Goal: Check status: Check status

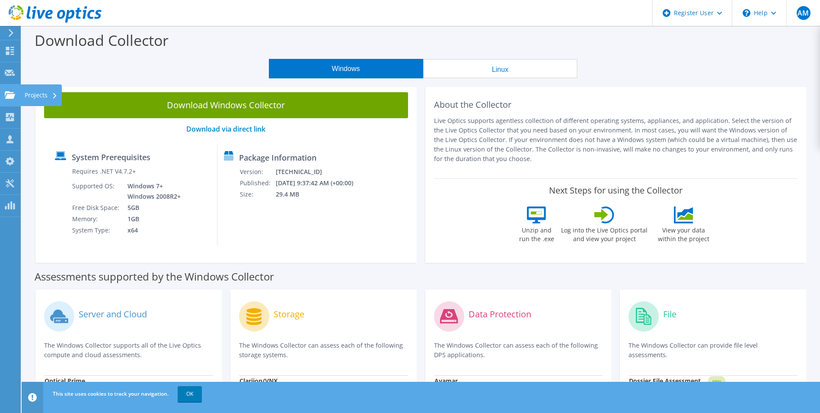
click at [12, 93] on icon at bounding box center [10, 95] width 10 height 8
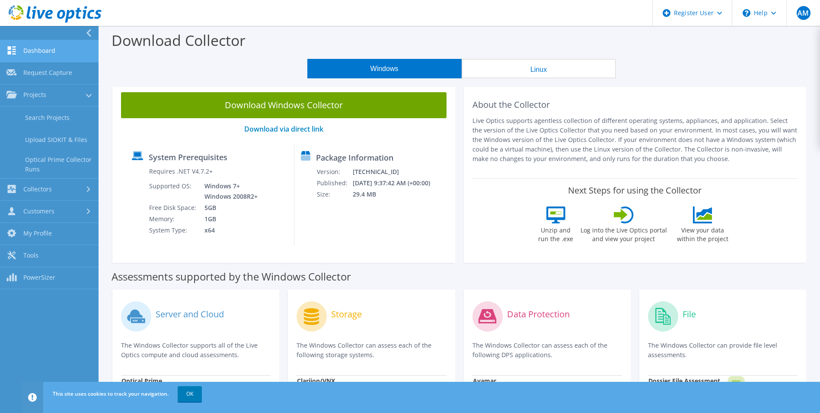
click at [28, 45] on link "Dashboard" at bounding box center [49, 51] width 99 height 22
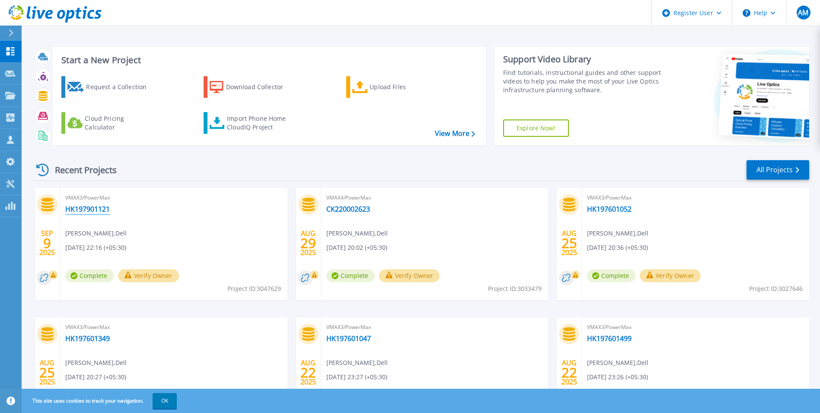
click at [100, 211] on link "HK197901121" at bounding box center [87, 209] width 45 height 9
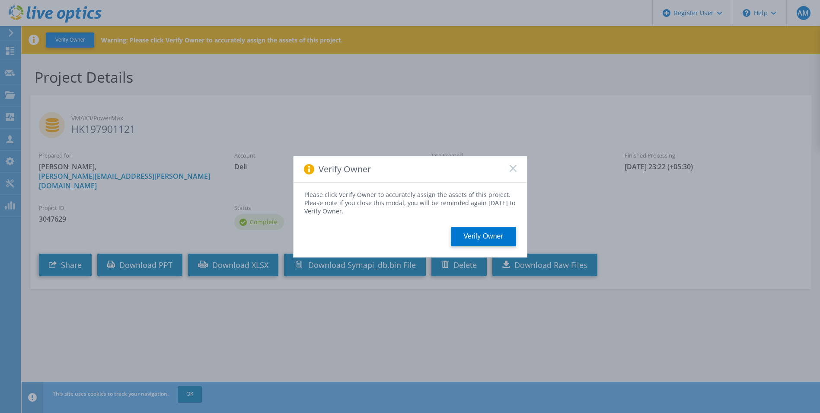
click at [514, 169] on rect at bounding box center [512, 167] width 7 height 7
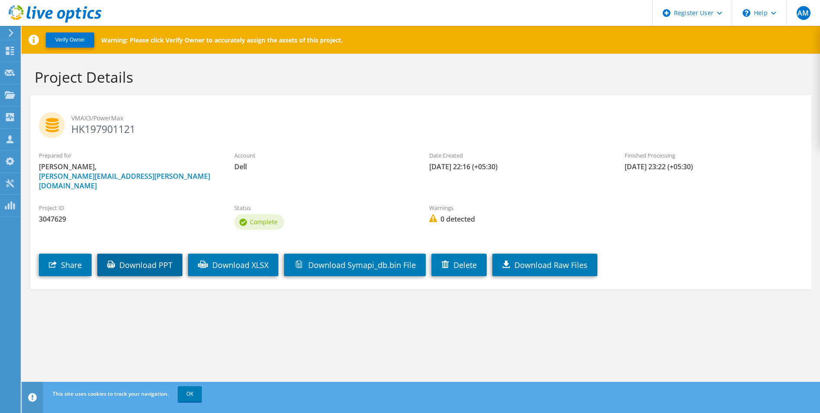
click at [154, 253] on link "Download PPT" at bounding box center [139, 264] width 85 height 22
click at [308, 71] on h1 "Project Details" at bounding box center [419, 77] width 768 height 18
